Goal: Check status: Check status

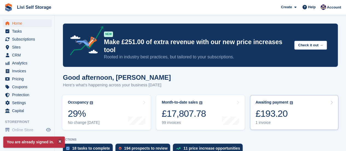
click at [261, 120] on div "1 invoice" at bounding box center [275, 122] width 38 height 5
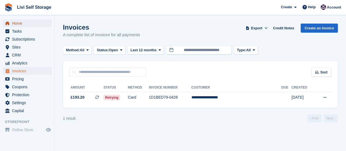
click at [20, 25] on span "Home" at bounding box center [28, 23] width 33 height 8
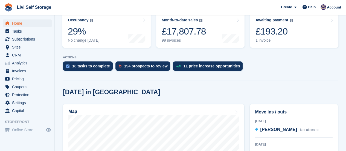
scroll to position [55, 0]
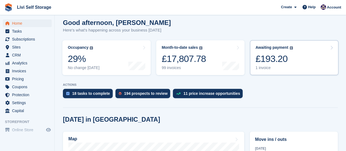
click at [264, 65] on div "1 invoice" at bounding box center [275, 67] width 38 height 5
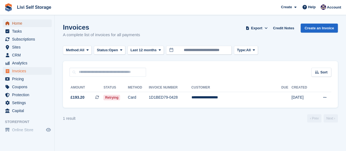
click at [18, 22] on span "Home" at bounding box center [28, 23] width 33 height 8
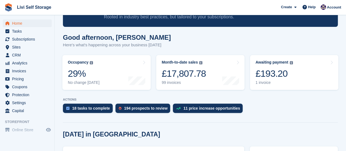
scroll to position [27, 0]
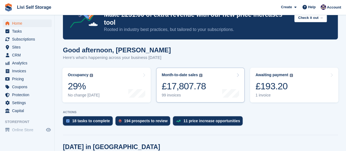
click at [237, 73] on icon at bounding box center [238, 75] width 3 height 4
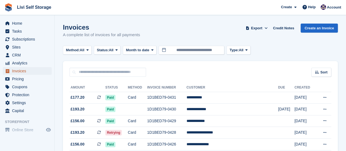
click at [26, 71] on span "Invoices" at bounding box center [28, 71] width 33 height 8
click at [153, 51] on span at bounding box center [155, 50] width 4 height 4
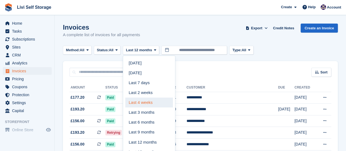
click at [144, 102] on link "Last 4 weeks" at bounding box center [149, 102] width 48 height 10
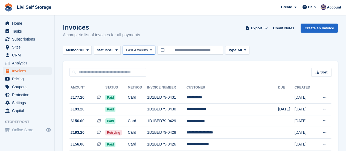
click at [151, 50] on icon at bounding box center [151, 50] width 2 height 4
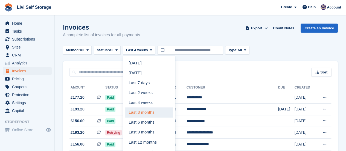
click at [146, 112] on link "Last 3 months" at bounding box center [149, 112] width 48 height 10
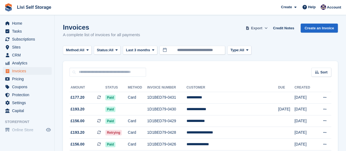
click at [260, 28] on span "Export" at bounding box center [256, 27] width 11 height 5
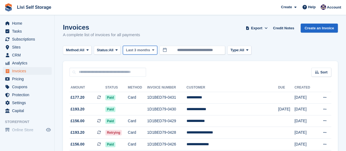
click at [152, 50] on icon at bounding box center [153, 50] width 2 height 4
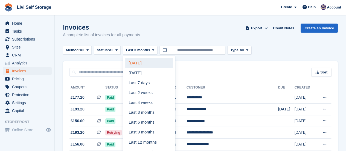
click at [138, 61] on link "[DATE]" at bounding box center [149, 63] width 48 height 10
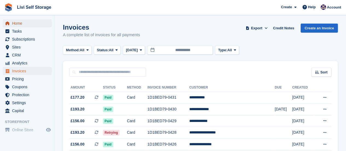
click at [18, 23] on span "Home" at bounding box center [28, 23] width 33 height 8
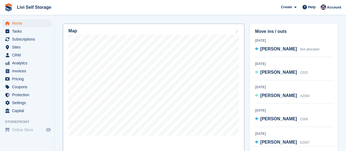
scroll to position [164, 0]
